Goal: Transaction & Acquisition: Purchase product/service

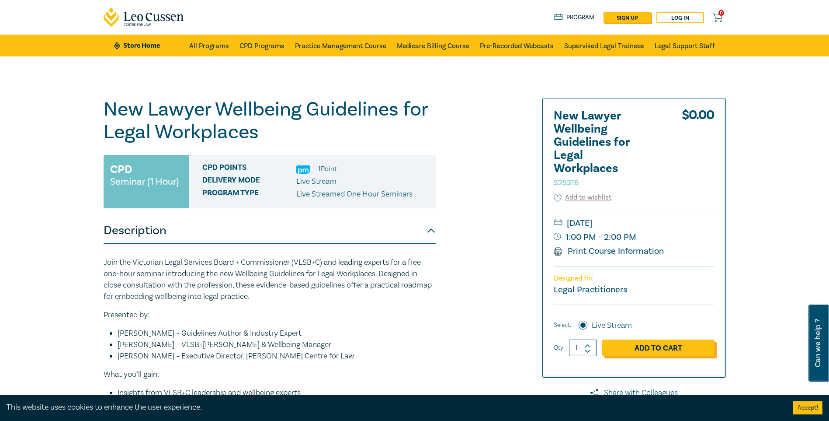
click at [657, 353] on link "Add to Cart" at bounding box center [658, 347] width 112 height 17
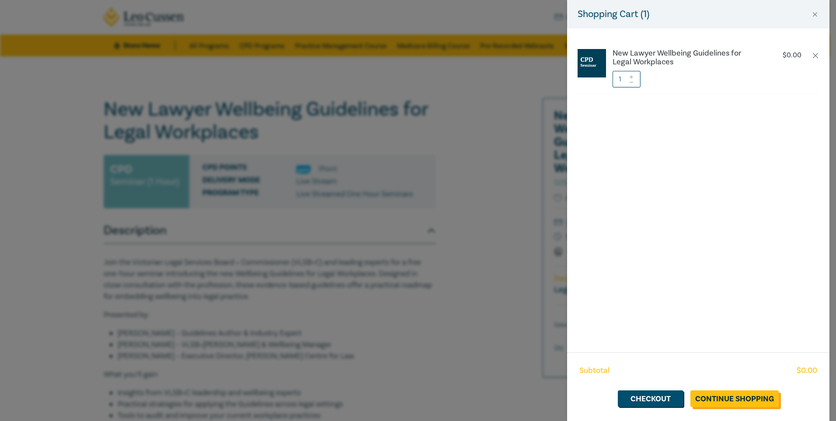
click at [727, 396] on link "Continue Shopping" at bounding box center [734, 398] width 88 height 17
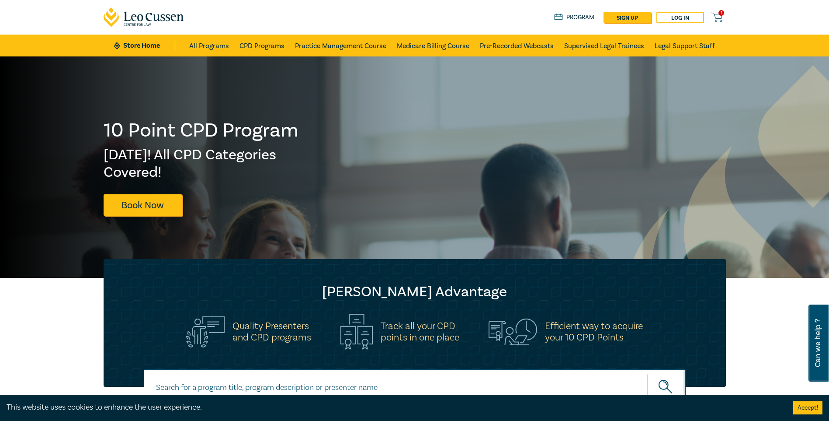
click at [721, 17] on icon at bounding box center [716, 17] width 11 height 11
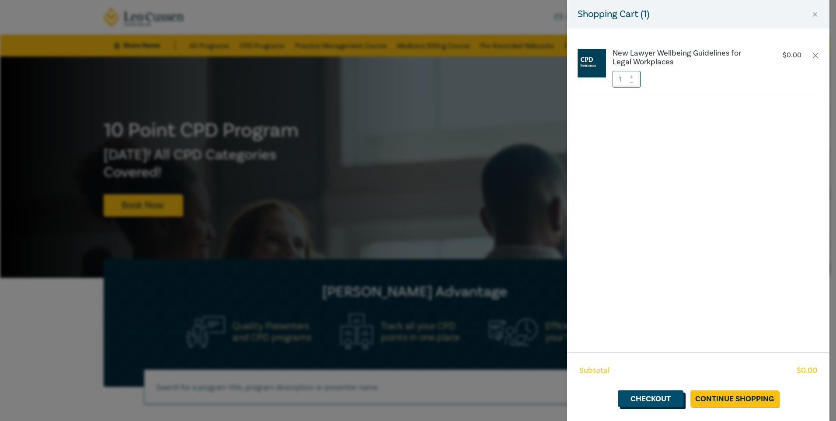
click at [636, 398] on link "Checkout" at bounding box center [651, 398] width 66 height 17
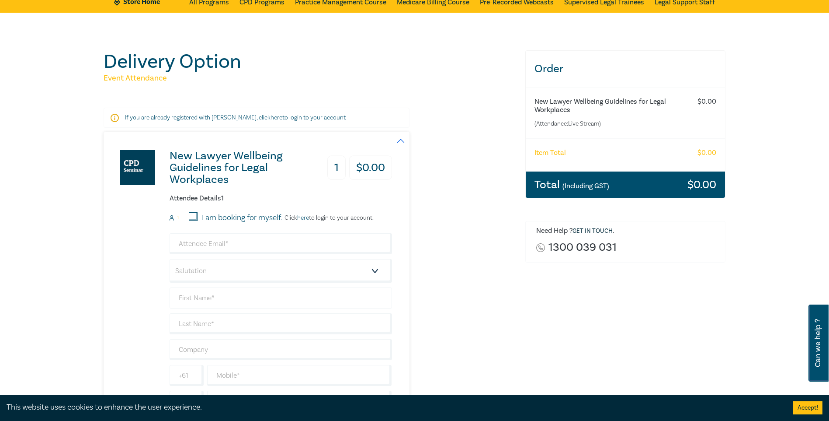
scroll to position [87, 0]
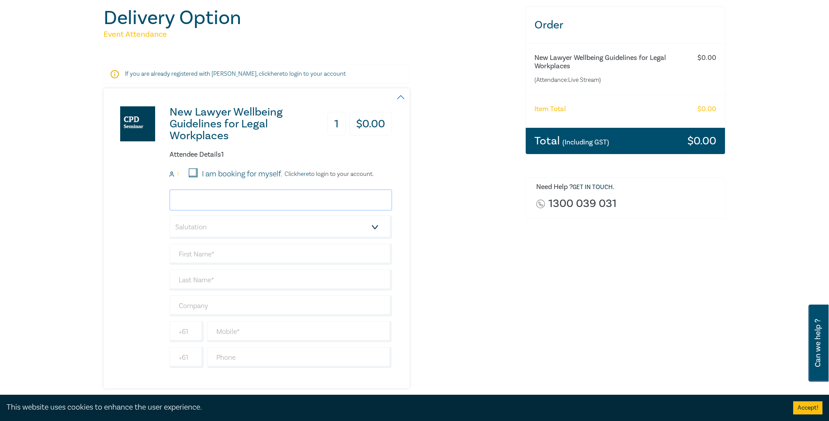
click at [199, 205] on input "email" at bounding box center [281, 199] width 222 height 21
type input "[PERSON_NAME][EMAIL_ADDRESS][PERSON_NAME][DOMAIN_NAME]"
click at [209, 237] on select "Salutation Mr. Mrs. Ms. Miss Dr. Prof. Other" at bounding box center [281, 227] width 222 height 24
select select "Ms."
click at [170, 215] on select "Salutation Mr. Mrs. Ms. Miss Dr. Prof. Other" at bounding box center [281, 227] width 222 height 24
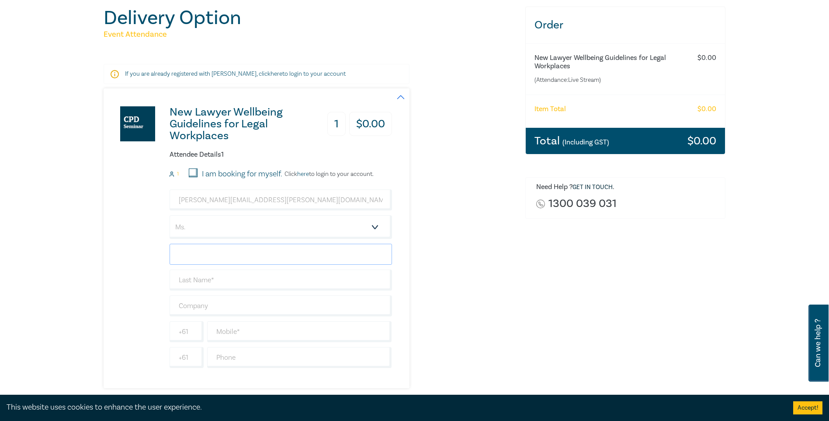
click at [202, 255] on input "text" at bounding box center [281, 253] width 222 height 21
type input "Jacqui"
type input "[PERSON_NAME]"
type input "APA"
click at [239, 337] on input "text" at bounding box center [299, 331] width 185 height 21
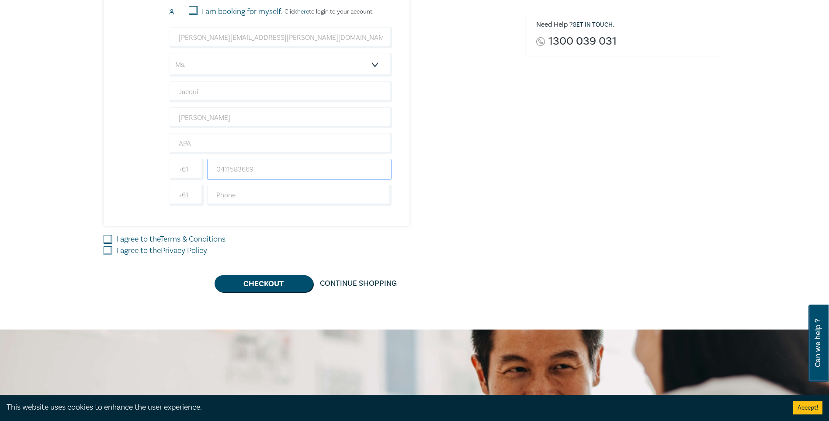
scroll to position [306, 0]
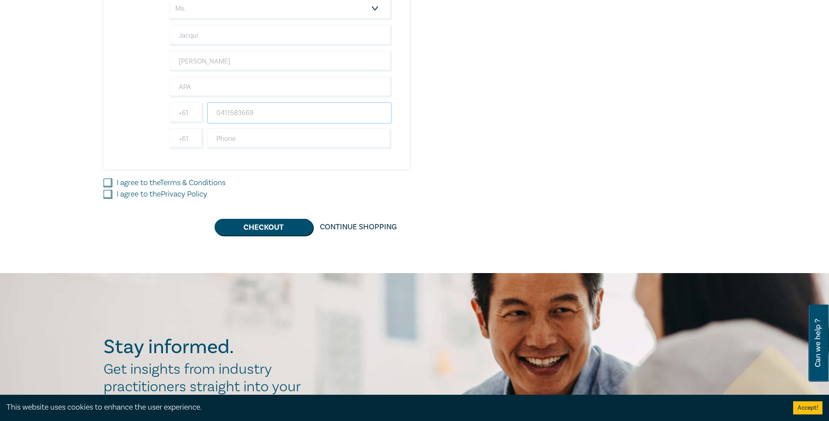
type input "0411583669"
click at [110, 177] on div "New Lawyer Wellbeing Guidelines for Legal Workplaces 1 $ 0.00 Attendee Details …" at bounding box center [309, 52] width 411 height 365
click at [108, 182] on input "I agree to the Terms & Conditions" at bounding box center [108, 182] width 9 height 9
checkbox input "true"
click at [109, 198] on input "I agree to the Privacy Policy" at bounding box center [108, 194] width 9 height 9
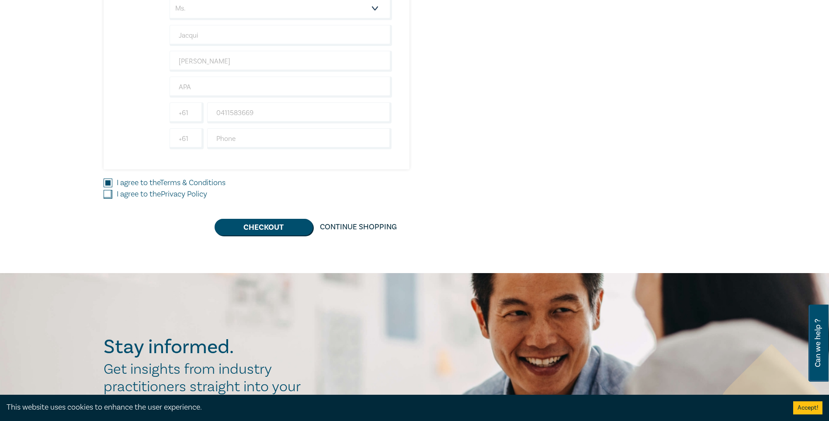
checkbox input "true"
click at [250, 231] on button "Checkout" at bounding box center [264, 227] width 98 height 17
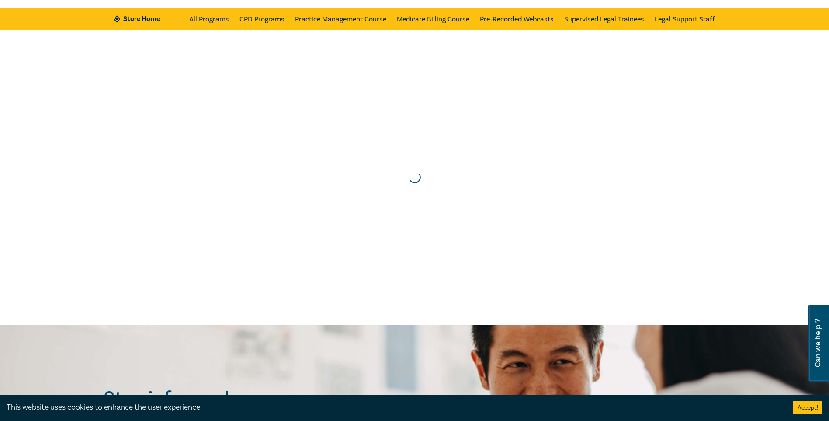
scroll to position [0, 0]
